Goal: Task Accomplishment & Management: Manage account settings

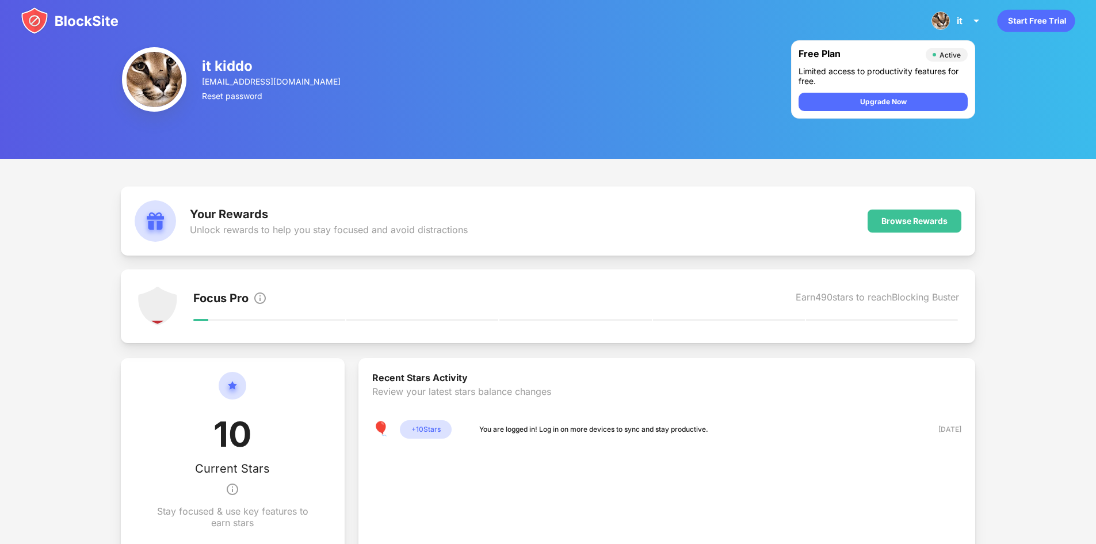
click at [71, 13] on img at bounding box center [70, 21] width 98 height 28
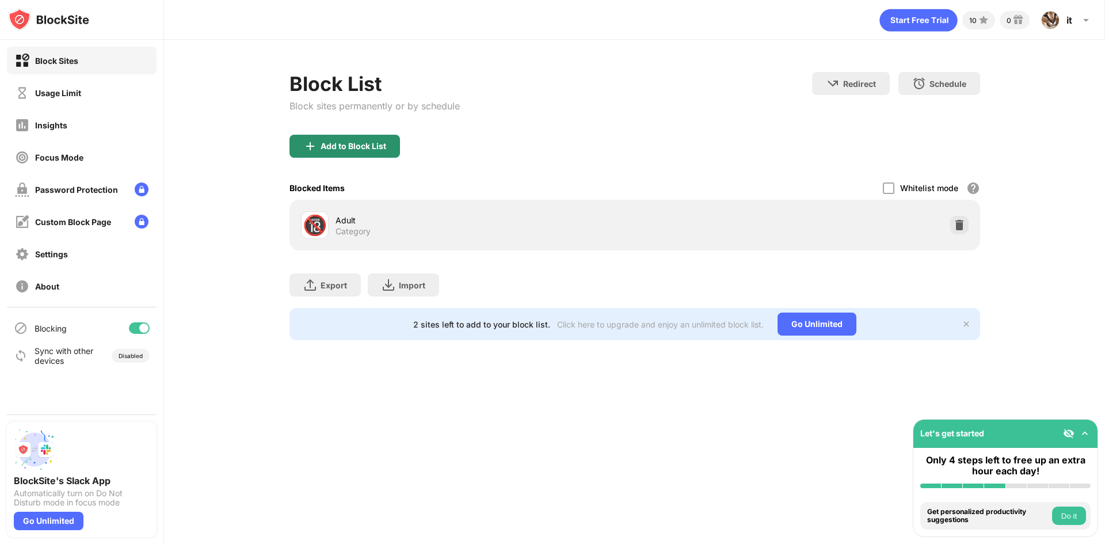
click at [344, 148] on div "Add to Block List" at bounding box center [354, 146] width 66 height 9
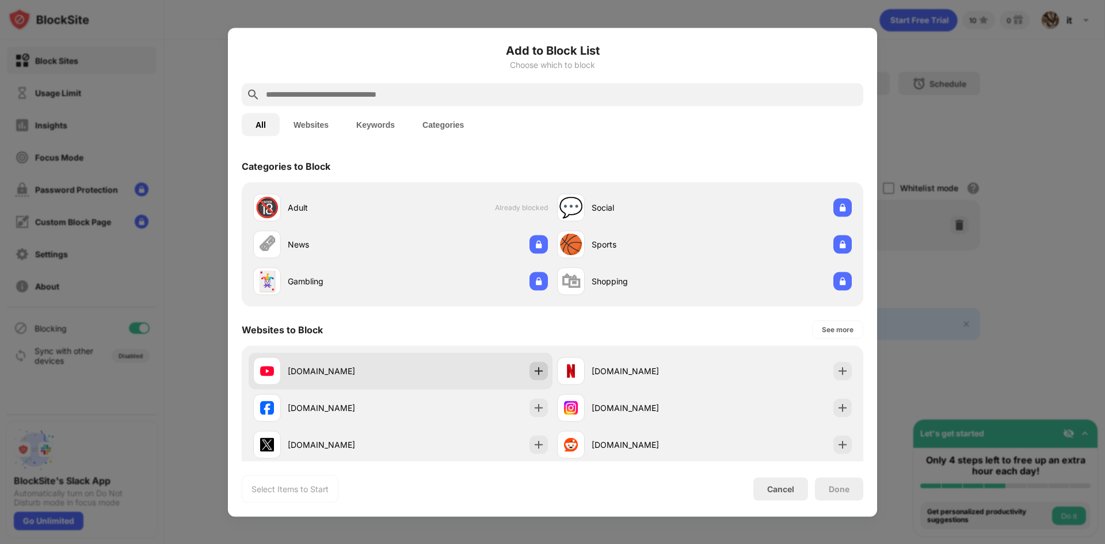
click at [534, 376] on img at bounding box center [539, 371] width 12 height 12
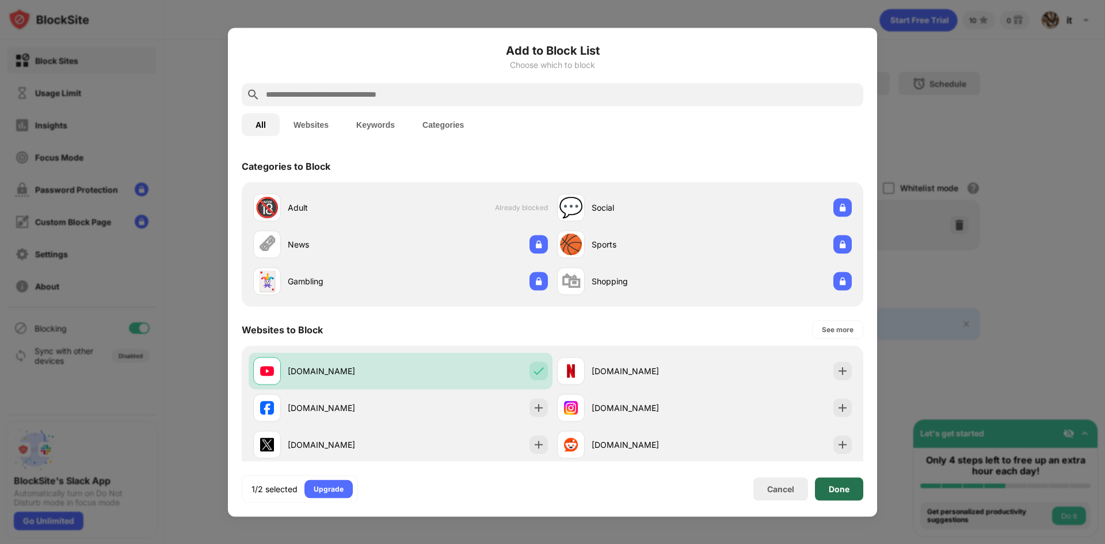
click at [835, 491] on div "Done" at bounding box center [839, 488] width 21 height 9
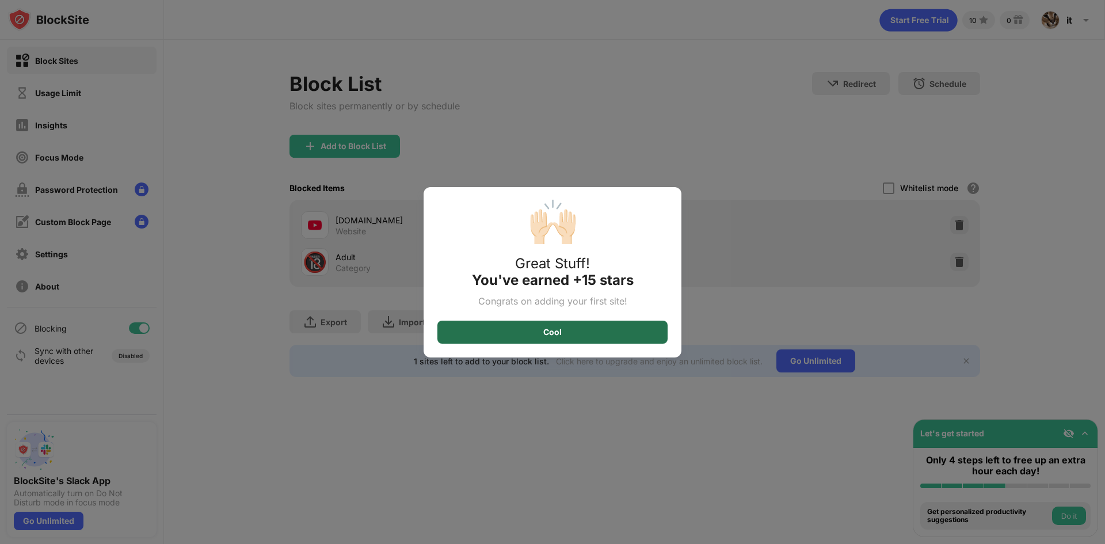
click at [605, 330] on div "Cool" at bounding box center [552, 332] width 230 height 23
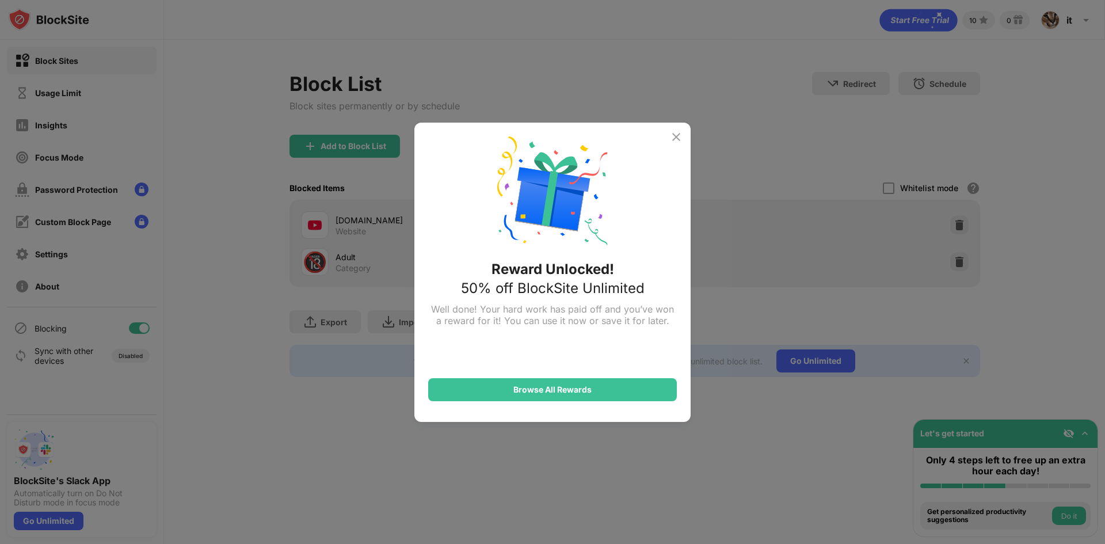
click at [674, 142] on img at bounding box center [676, 137] width 14 height 14
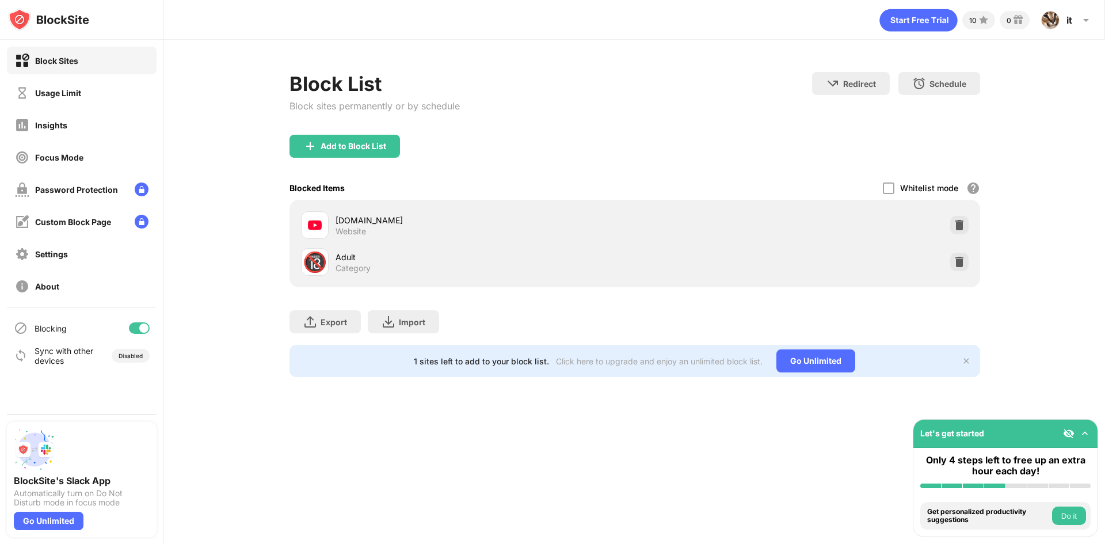
click at [905, 186] on div "Whitelist mode" at bounding box center [929, 188] width 58 height 10
click at [887, 188] on div at bounding box center [889, 188] width 12 height 12
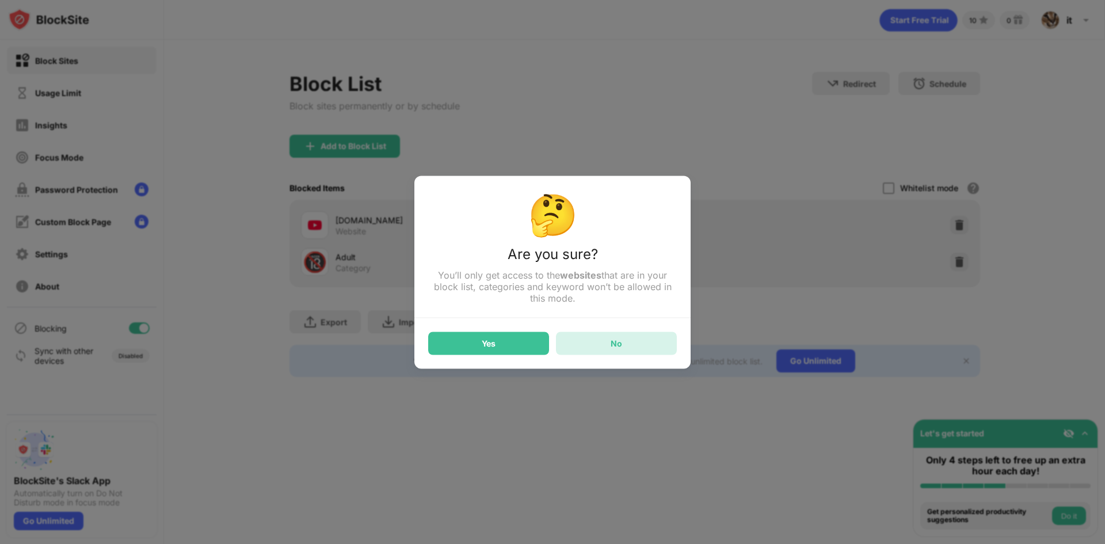
click at [607, 351] on div "No" at bounding box center [616, 342] width 121 height 23
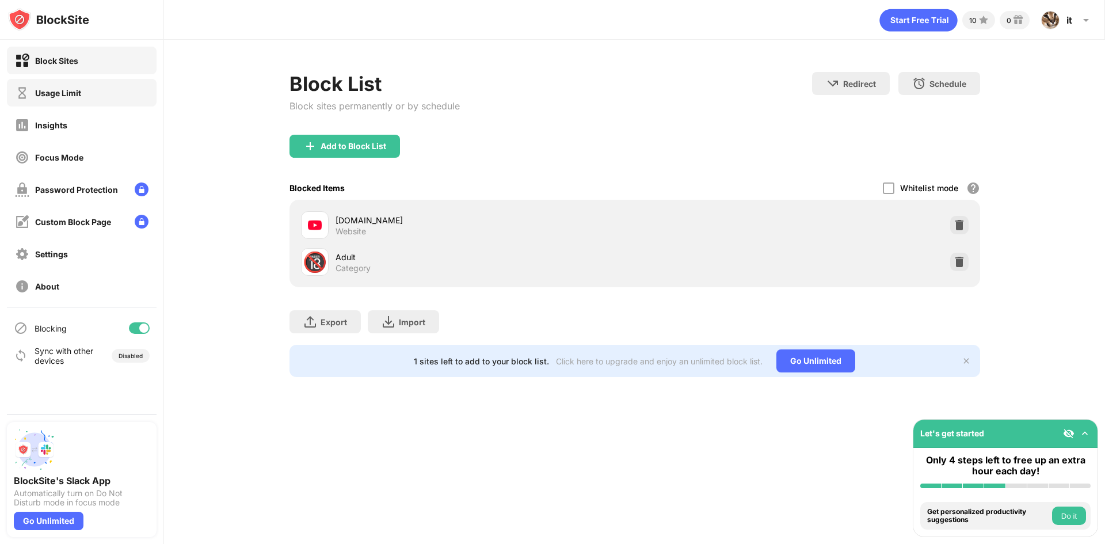
click at [100, 100] on div "Usage Limit" at bounding box center [82, 93] width 150 height 28
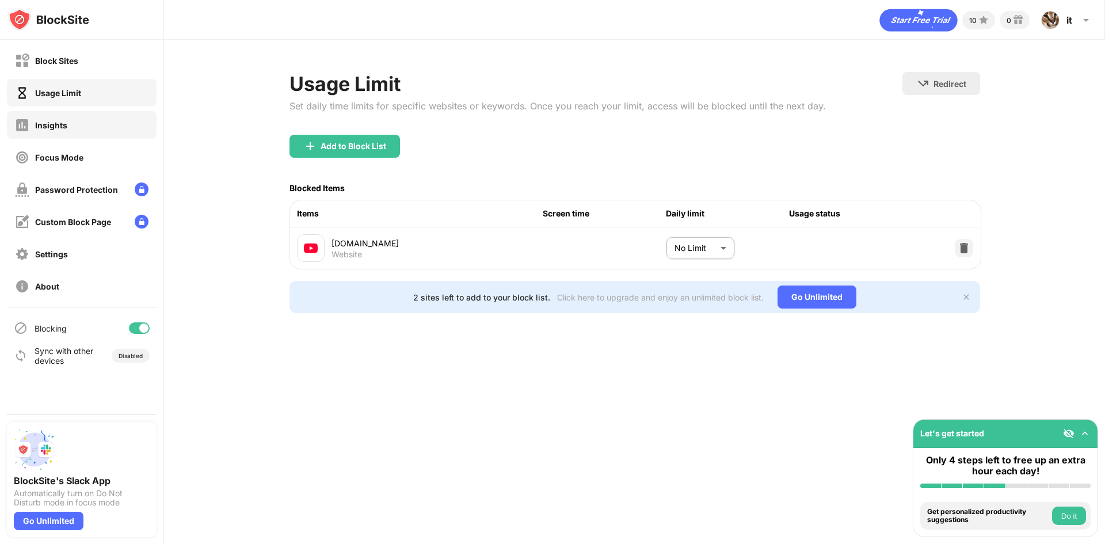
click at [72, 124] on div "Insights" at bounding box center [82, 125] width 150 height 28
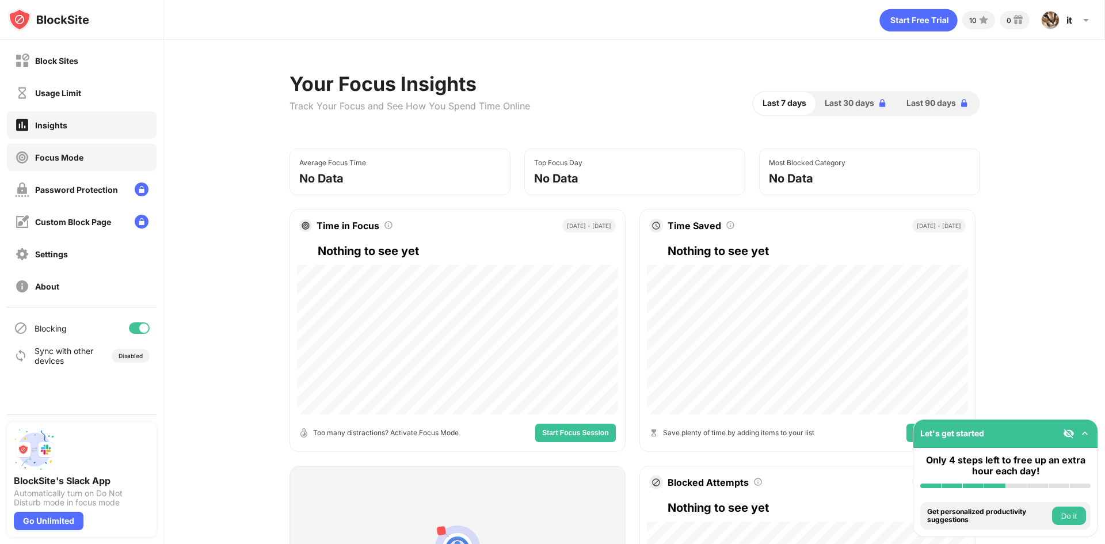
click at [78, 151] on div "Focus Mode" at bounding box center [49, 157] width 68 height 14
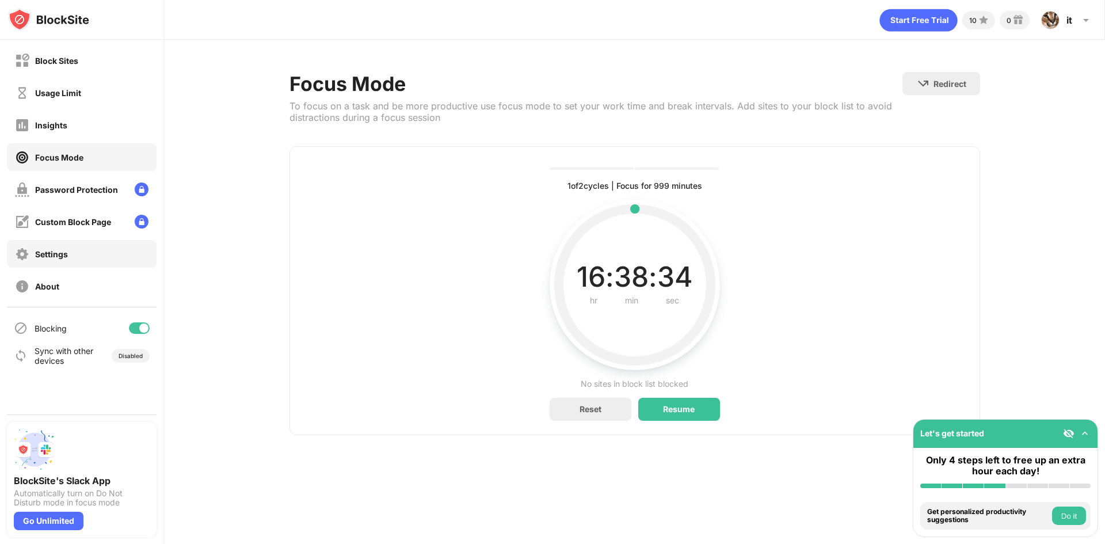
click at [69, 251] on div "Settings" at bounding box center [82, 254] width 150 height 28
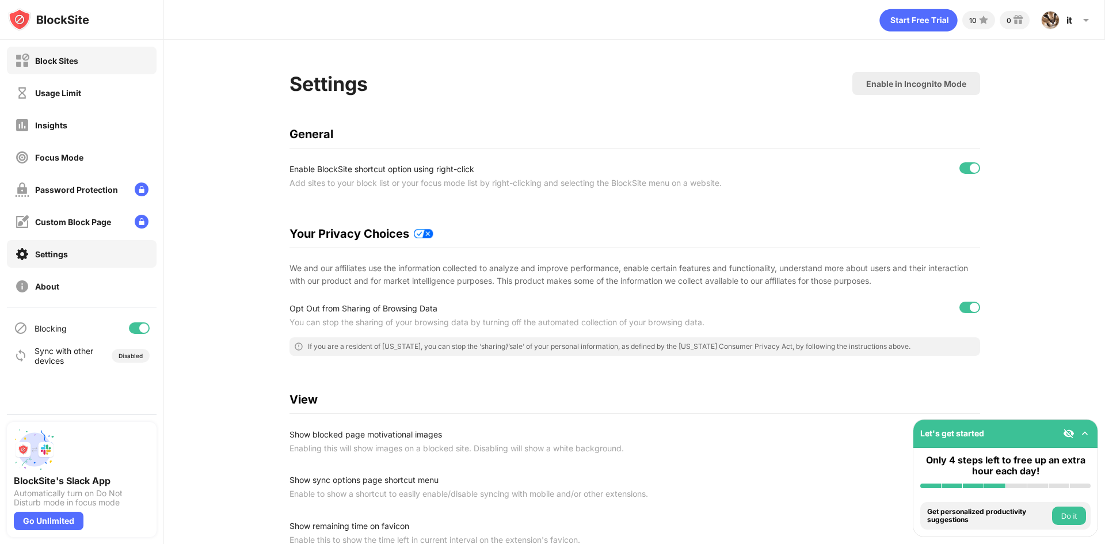
click at [73, 68] on div "Block Sites" at bounding box center [82, 61] width 150 height 28
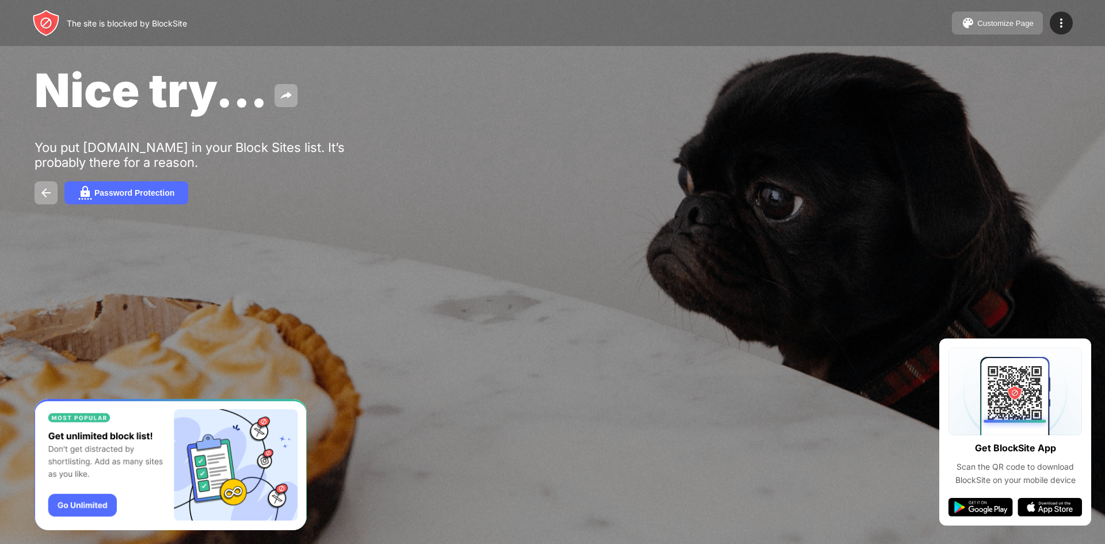
click at [986, 20] on div "Customize Page" at bounding box center [1005, 23] width 56 height 9
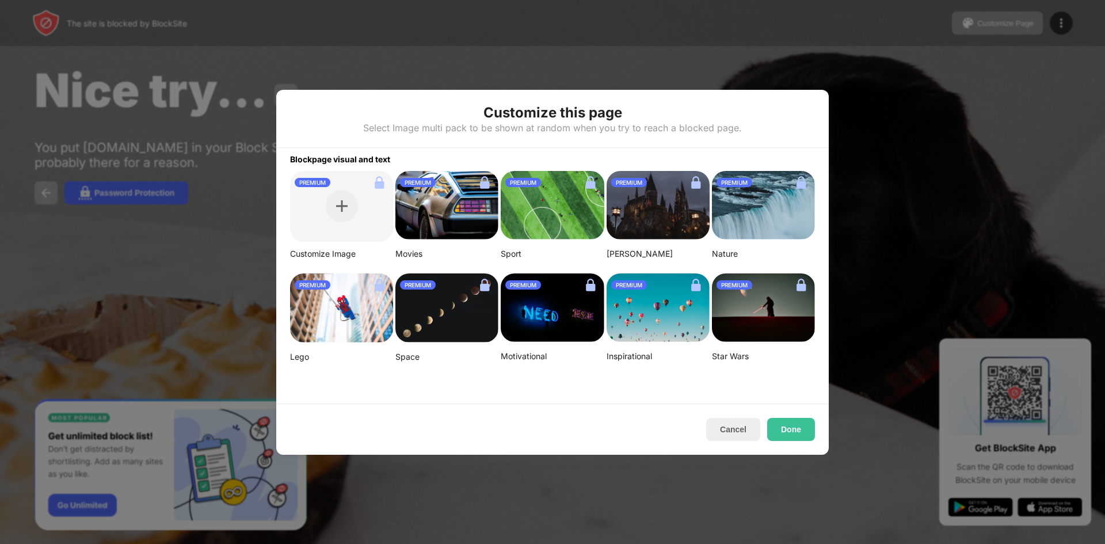
click at [910, 223] on div at bounding box center [552, 272] width 1105 height 544
